Goal: Check status

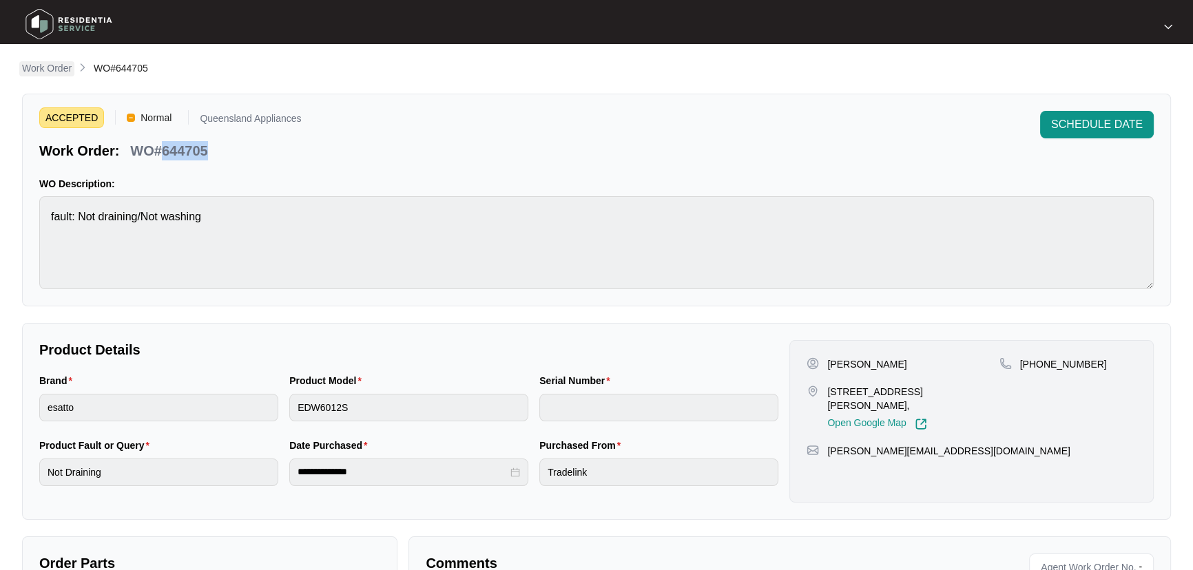
click at [60, 70] on p "Work Order" at bounding box center [47, 68] width 50 height 14
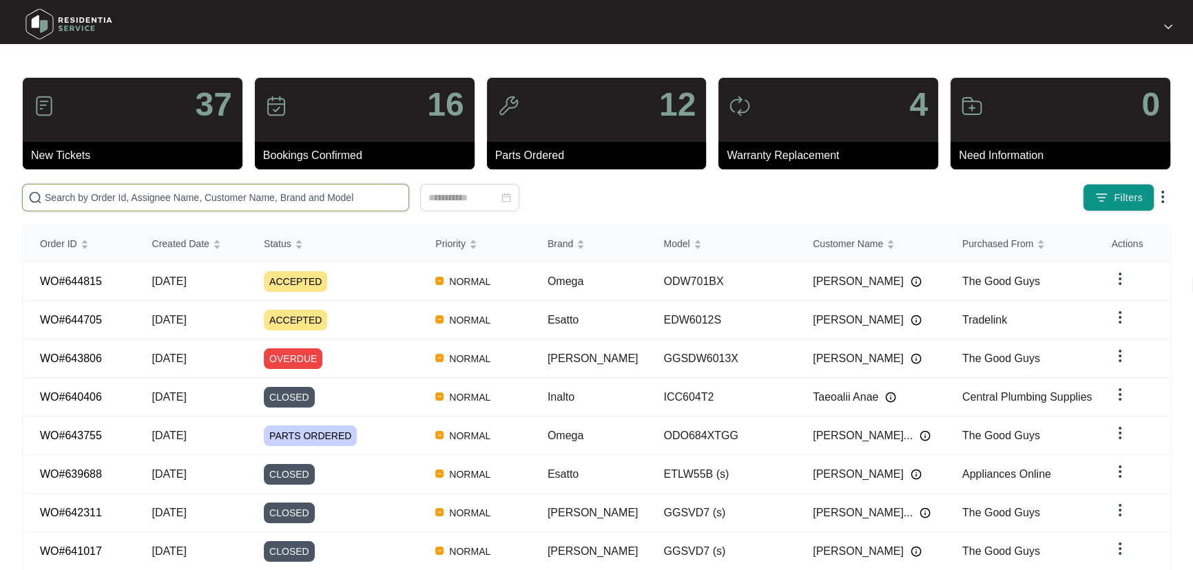
click at [213, 195] on input "text" at bounding box center [224, 197] width 358 height 15
paste input "644815"
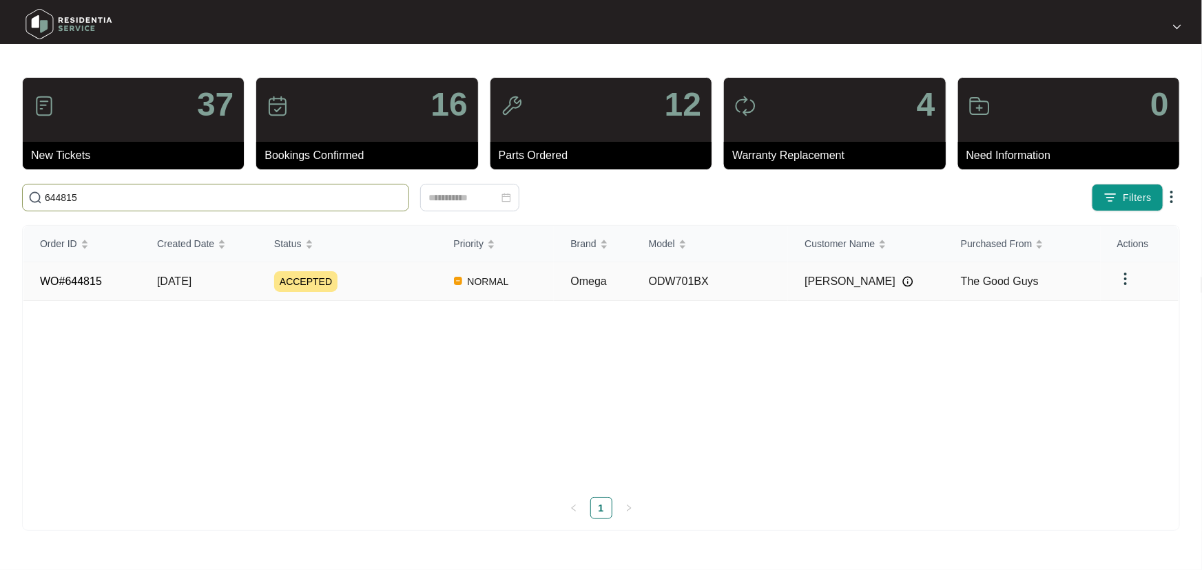
type input "644815"
click at [408, 290] on div "ACCEPTED" at bounding box center [355, 281] width 163 height 21
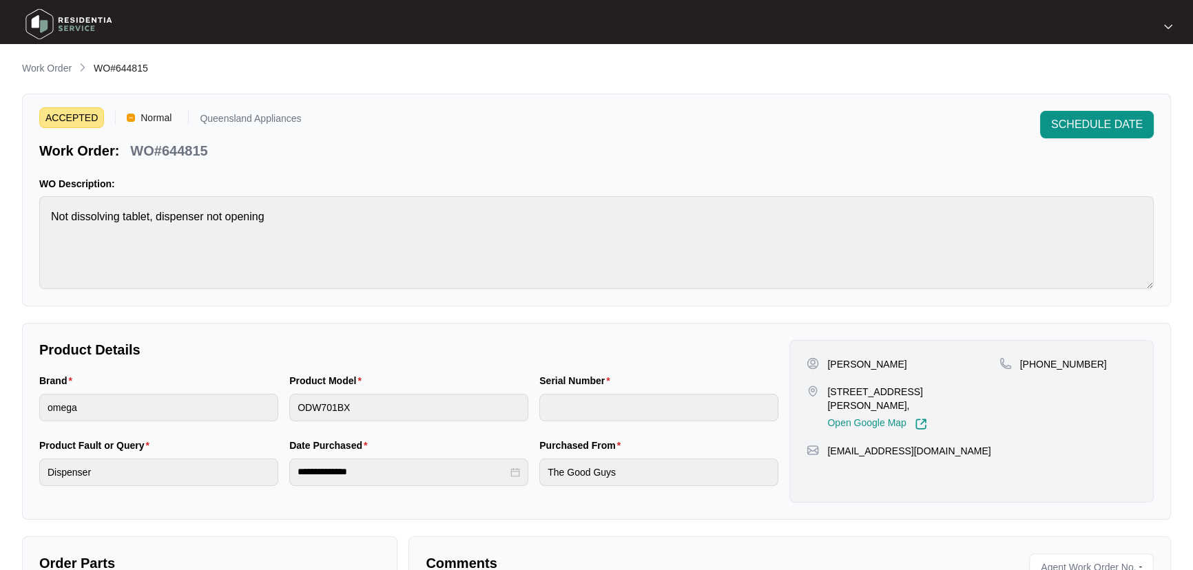
scroll to position [203, 0]
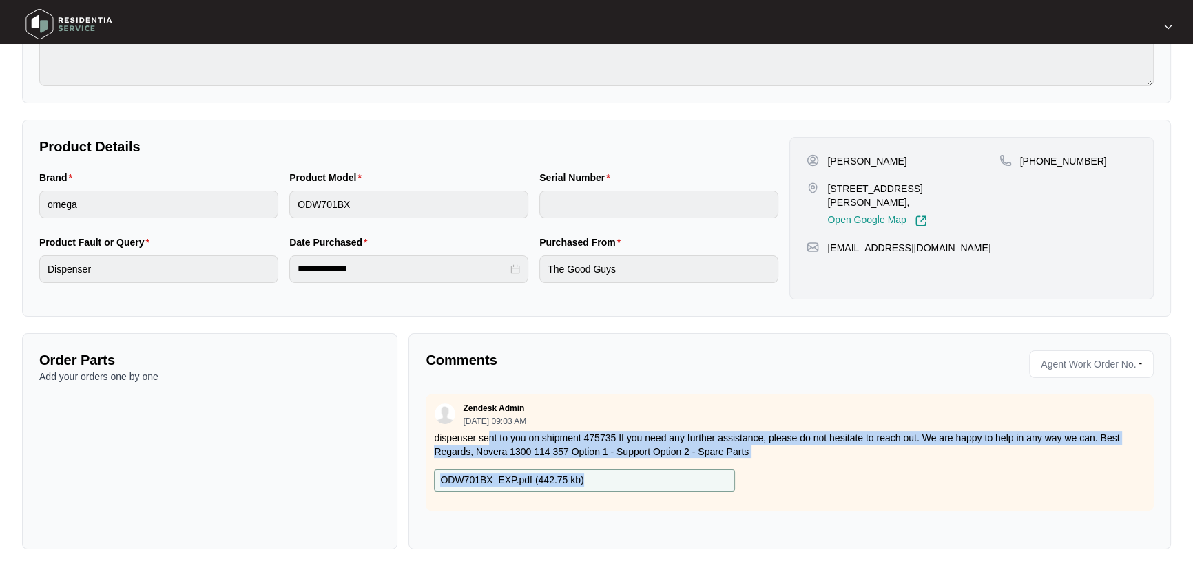
drag, startPoint x: 508, startPoint y: 435, endPoint x: 961, endPoint y: 469, distance: 454.4
click at [960, 469] on div "Zendesk Admin [DATE] 09:03 AM dispenser sent to you on shipment 475735 If you n…" at bounding box center [790, 453] width 728 height 116
drag, startPoint x: 974, startPoint y: 479, endPoint x: 1043, endPoint y: 459, distance: 72.6
click at [975, 480] on div "ODW701BX_EXP.pdf ( 442.75 kb )" at bounding box center [789, 481] width 722 height 22
